Goal: Find specific page/section: Find specific page/section

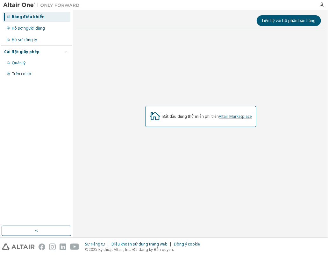
click at [237, 117] on link "Altair Marketplace" at bounding box center [235, 116] width 33 height 5
